Goal: Contribute content

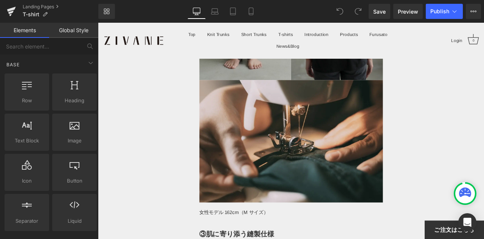
scroll to position [3026, 0]
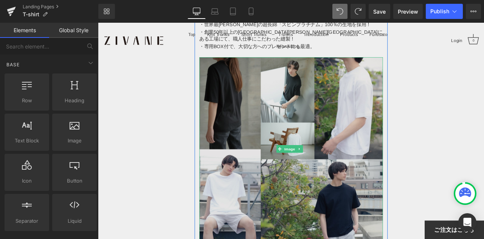
scroll to position [95, 0]
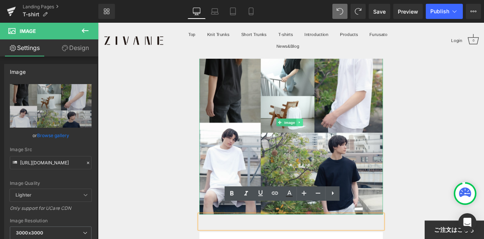
click at [337, 138] on icon at bounding box center [337, 140] width 4 height 5
click at [339, 138] on icon at bounding box center [341, 140] width 4 height 4
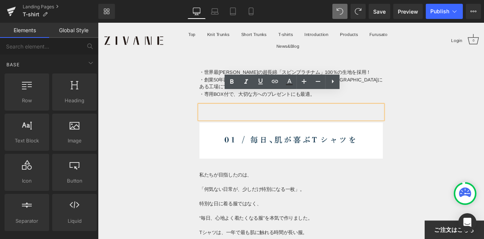
scroll to position [0, 0]
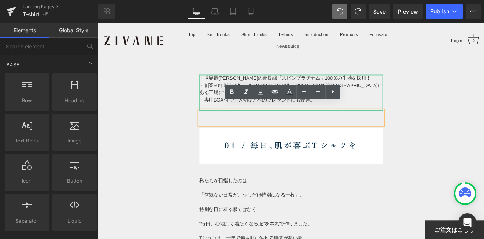
click at [219, 85] on div at bounding box center [326, 85] width 217 height 2
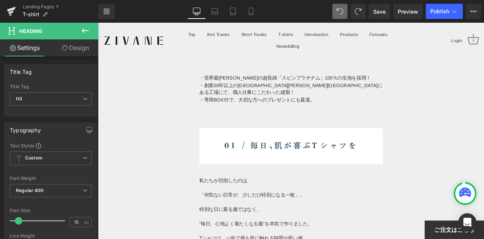
click at [91, 33] on button at bounding box center [85, 31] width 26 height 17
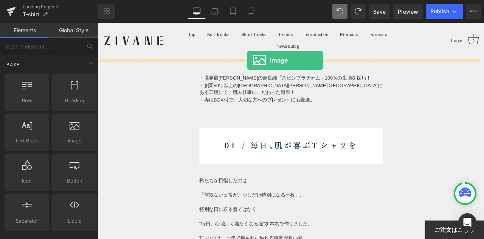
drag, startPoint x: 155, startPoint y: 157, endPoint x: 275, endPoint y: 67, distance: 149.6
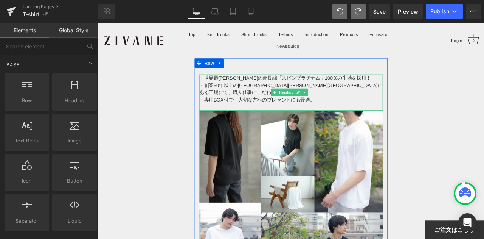
click at [271, 100] on div "・創業50年以上の[GEOGRAPHIC_DATA][PERSON_NAME][GEOGRAPHIC_DATA]にある工場にて、職人仕事にこだわった縫製！" at bounding box center [326, 101] width 217 height 17
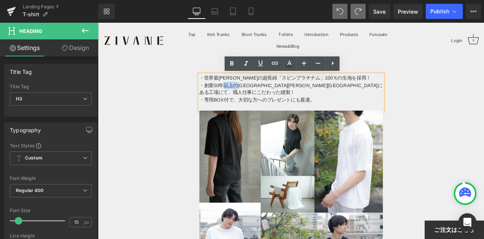
drag, startPoint x: 245, startPoint y: 96, endPoint x: 261, endPoint y: 96, distance: 15.9
click at [261, 96] on div "・創業50年以上の[GEOGRAPHIC_DATA][PERSON_NAME][GEOGRAPHIC_DATA]にある工場にて、職人仕事にこだわった縫製！" at bounding box center [326, 101] width 217 height 17
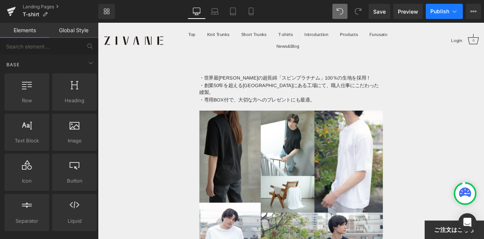
click at [434, 8] on span "Publish" at bounding box center [439, 11] width 19 height 6
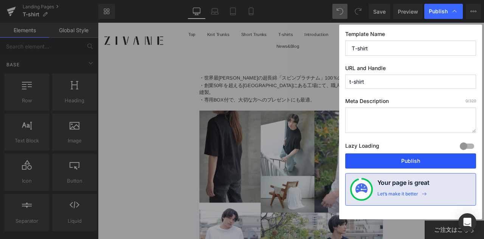
click at [415, 159] on button "Publish" at bounding box center [410, 160] width 131 height 15
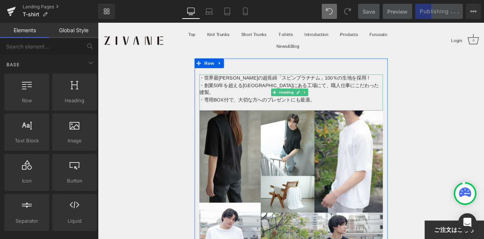
click at [389, 89] on div "・世界最[PERSON_NAME]の超長綿「スビンプラチナム」100％の生地を採用！ ・創業50年を超える兵庫県にある工場にて、職人仕事にこだわった縫製。 ・…" at bounding box center [326, 105] width 217 height 43
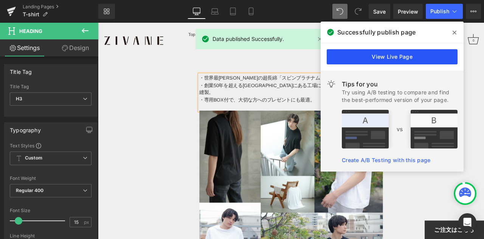
click at [422, 58] on link "View Live Page" at bounding box center [392, 56] width 131 height 15
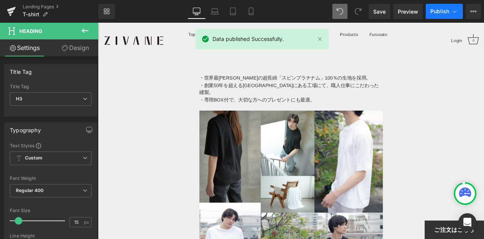
click at [439, 9] on span "Publish" at bounding box center [439, 11] width 19 height 6
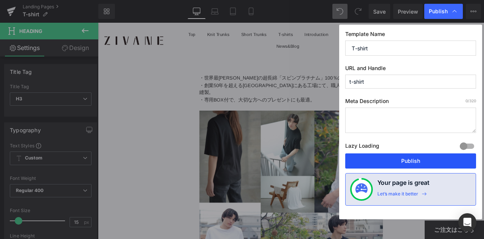
drag, startPoint x: 410, startPoint y: 160, endPoint x: 354, endPoint y: 150, distance: 56.8
click at [410, 160] on button "Publish" at bounding box center [410, 160] width 131 height 15
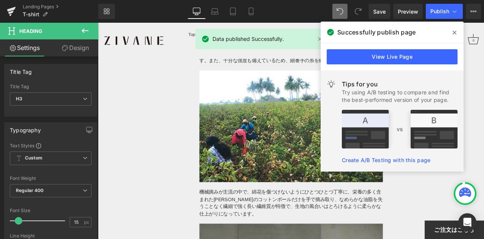
scroll to position [1399, 0]
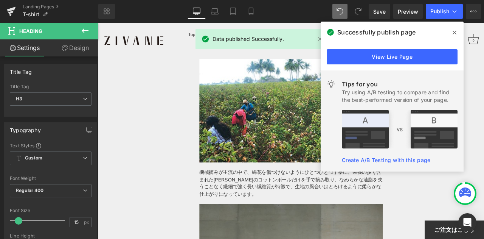
click at [456, 31] on icon at bounding box center [455, 33] width 4 height 4
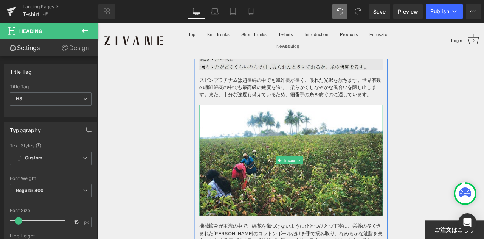
scroll to position [1210, 0]
